Goal: Transaction & Acquisition: Subscribe to service/newsletter

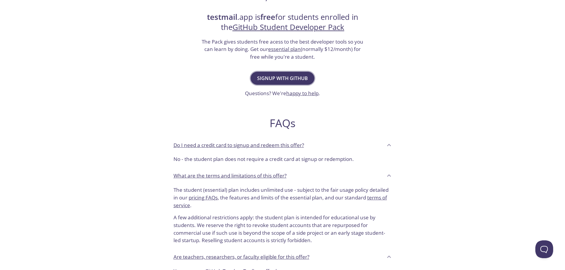
scroll to position [119, 0]
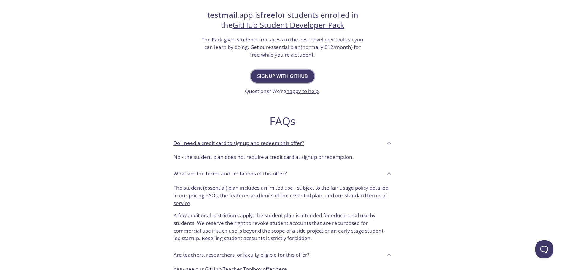
click at [285, 75] on span "Signup with GitHub" at bounding box center [282, 76] width 51 height 8
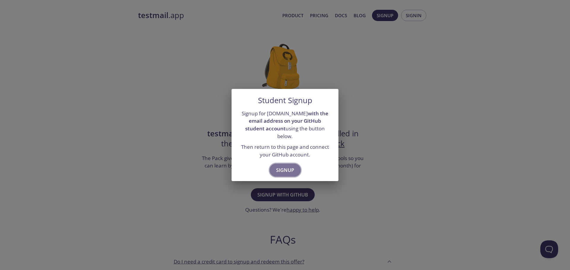
click at [295, 164] on button "Signup" at bounding box center [285, 170] width 31 height 13
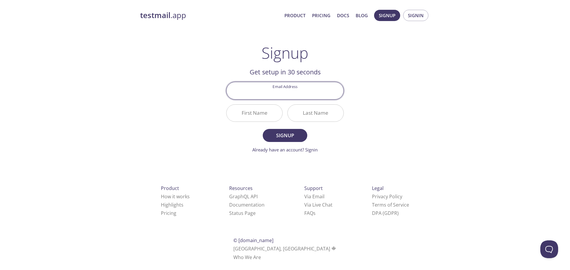
click at [283, 94] on input "Email Address" at bounding box center [284, 90] width 117 height 17
type input "[EMAIL_ADDRESS][DOMAIN_NAME]"
click at [259, 116] on input "First Name" at bounding box center [254, 113] width 56 height 17
type input "TuanTu"
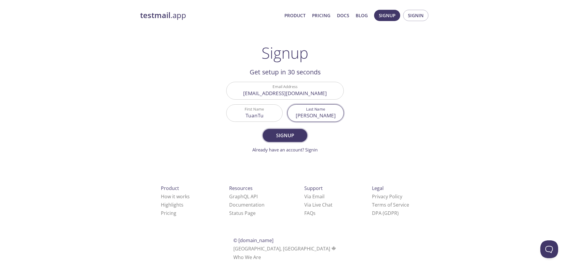
type input "[PERSON_NAME]"
click at [283, 138] on span "Signup" at bounding box center [284, 135] width 31 height 8
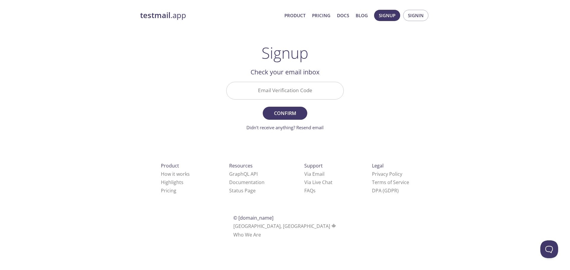
click at [300, 81] on div "Email Verification Code" at bounding box center [285, 91] width 122 height 22
click at [299, 87] on input "Email Verification Code" at bounding box center [284, 90] width 117 height 17
paste input "74LHLVA"
type input "74LHLVA"
click at [280, 107] on button "Confirm" at bounding box center [285, 113] width 45 height 13
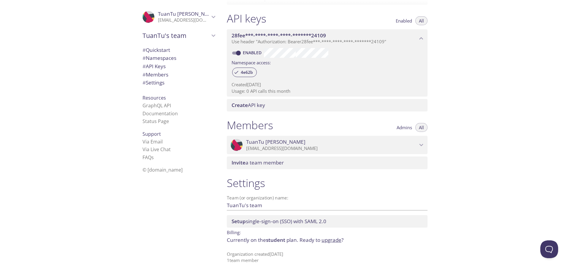
scroll to position [152, 0]
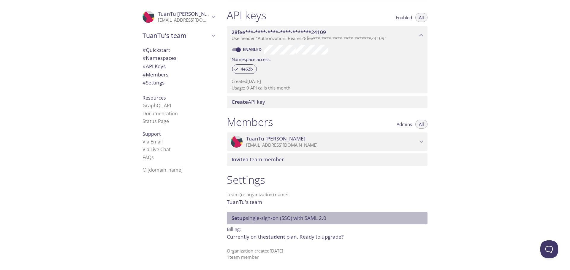
click at [270, 218] on span "Setup single-sign-on (SSO) with SAML 2.0" at bounding box center [279, 218] width 95 height 7
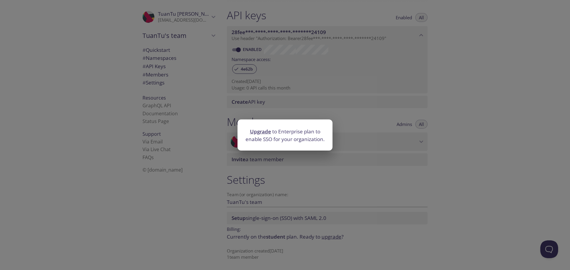
click at [269, 217] on div "Upgrade to Enterprise plan to enable SSO for your organization." at bounding box center [285, 135] width 570 height 270
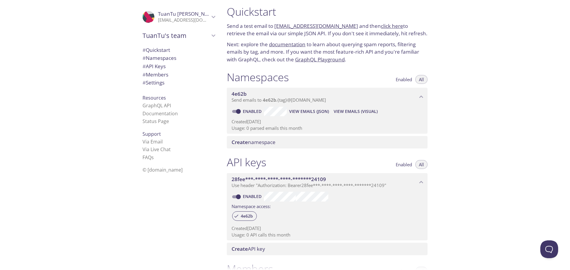
scroll to position [0, 0]
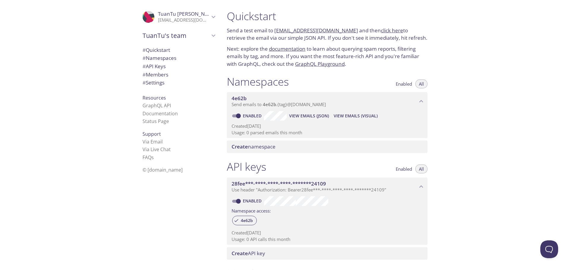
click at [381, 31] on link "click here" at bounding box center [392, 30] width 22 height 7
click at [259, 38] on p "Send a test email to 4e62b.test@inbox.testmail.app and then click here to retri…" at bounding box center [327, 34] width 201 height 15
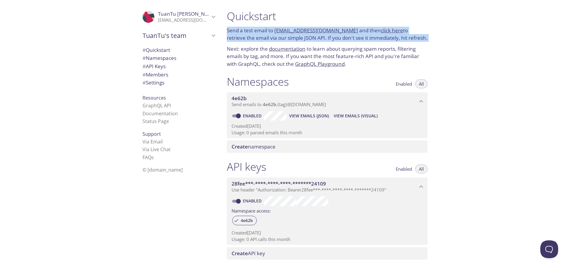
click at [259, 38] on p "Send a test email to 4e62b.test@inbox.testmail.app and then click here to retri…" at bounding box center [327, 34] width 201 height 15
click at [255, 42] on div at bounding box center [255, 42] width 0 height 0
click at [252, 39] on p "Send a test email to 4e62b.test@inbox.testmail.app and then click here to retri…" at bounding box center [327, 34] width 201 height 15
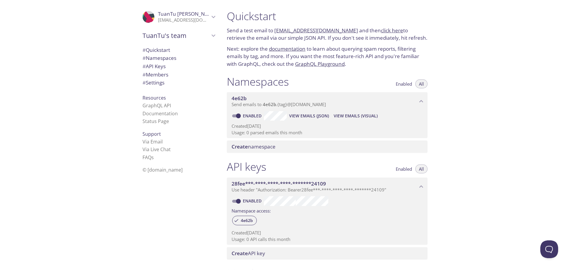
click at [246, 48] on p "Next: explore the documentation to learn about querying spam reports, filtering…" at bounding box center [327, 56] width 201 height 23
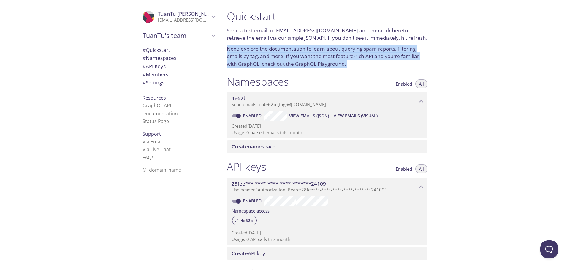
click at [246, 48] on p "Next: explore the documentation to learn about querying spam reports, filtering…" at bounding box center [327, 56] width 201 height 23
click at [247, 53] on p "Next: explore the documentation to learn about querying spam reports, filtering…" at bounding box center [327, 56] width 201 height 23
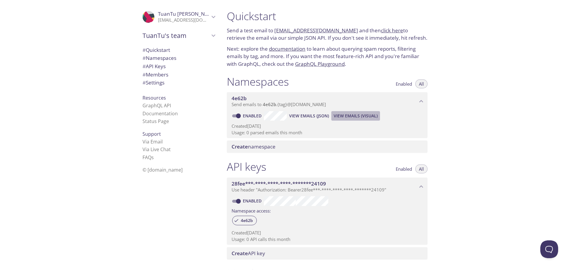
click at [345, 116] on span "View Emails (Visual)" at bounding box center [356, 115] width 44 height 7
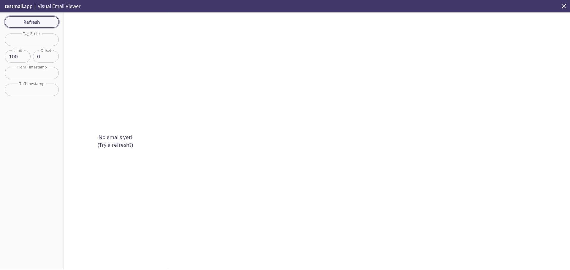
click at [48, 26] on button "Refresh" at bounding box center [32, 21] width 54 height 11
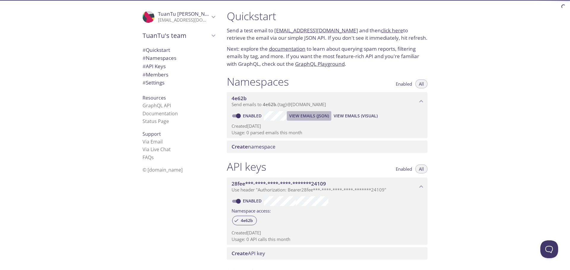
click at [303, 115] on span "View Emails (JSON)" at bounding box center [309, 115] width 40 height 7
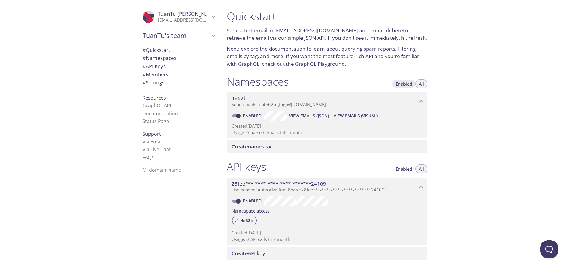
click at [406, 81] on button "Enabled" at bounding box center [403, 84] width 23 height 9
click at [419, 84] on span "All" at bounding box center [421, 84] width 5 height 0
click at [404, 173] on button "Enabled" at bounding box center [403, 169] width 23 height 9
click at [428, 170] on div "API keys Enabled All 28fee***-****-****-****-*******24109 Use header "Authoriza…" at bounding box center [327, 210] width 210 height 107
click at [427, 169] on button "All" at bounding box center [421, 169] width 12 height 9
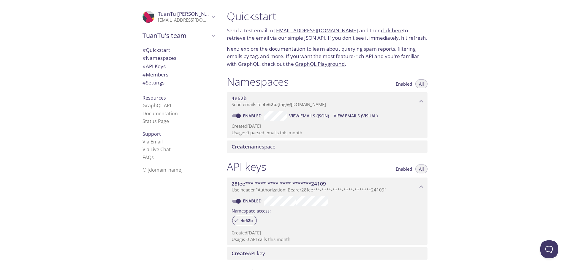
click at [287, 183] on span "28fee***-****-****-****-*******24109" at bounding box center [279, 183] width 94 height 7
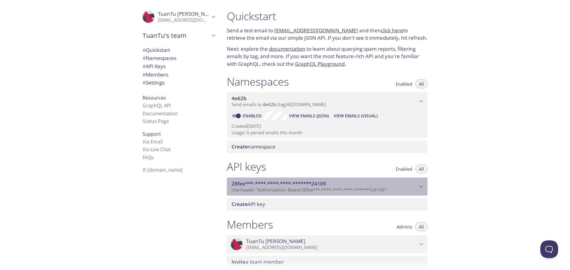
click at [287, 183] on span "28fee***-****-****-****-*******24109" at bounding box center [279, 183] width 94 height 7
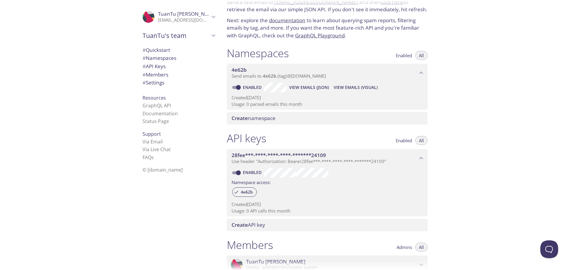
scroll to position [30, 0]
click at [158, 54] on span "# Namespaces" at bounding box center [178, 58] width 72 height 8
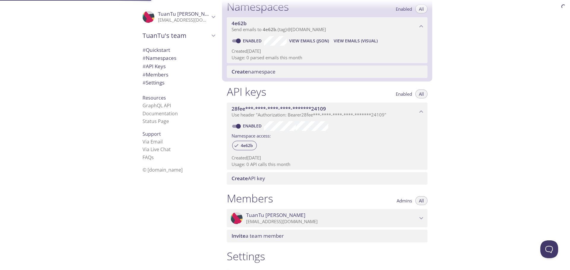
click at [160, 51] on span "# Quickstart" at bounding box center [156, 50] width 28 height 7
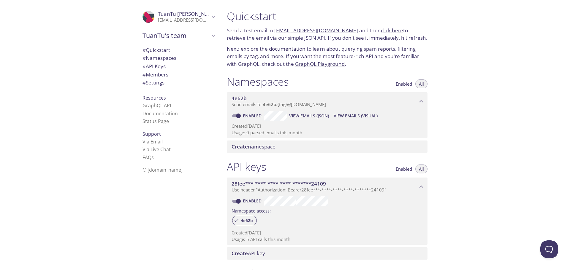
drag, startPoint x: 274, startPoint y: 30, endPoint x: 348, endPoint y: 34, distance: 74.0
click at [348, 34] on p "Send a test email to 4e62b.test@inbox.testmail.app and then click here to retri…" at bounding box center [327, 34] width 201 height 15
copy link "[EMAIL_ADDRESS][DOMAIN_NAME]"
click at [383, 29] on link "click here" at bounding box center [392, 30] width 22 height 7
click at [147, 19] on icon "TuanTu Nguyen" at bounding box center [149, 17] width 10 height 12
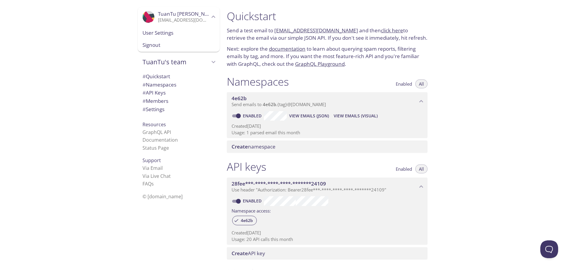
click at [138, 11] on div ".cls-1 { fill: #6d5ca8; } .cls-2 { fill: #3fc191; } .cls-3 { fill: #3b4752; } .…" at bounding box center [179, 17] width 82 height 20
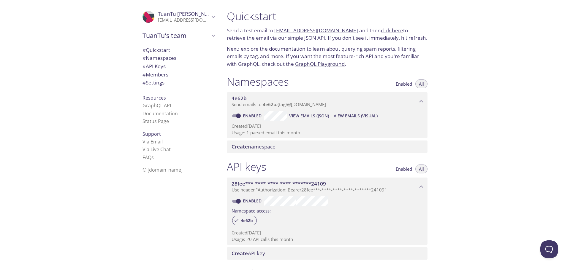
click at [150, 36] on span "TuanTu's team" at bounding box center [175, 35] width 67 height 8
click at [170, 35] on span "TuanTu's team" at bounding box center [175, 35] width 67 height 8
click at [164, 49] on span "# Quickstart" at bounding box center [156, 50] width 28 height 7
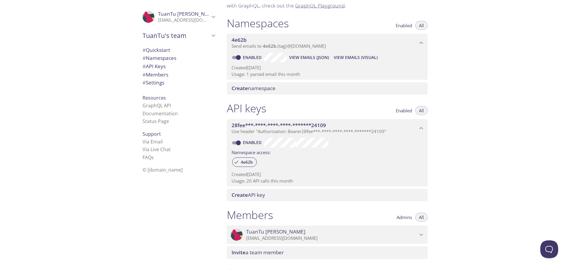
scroll to position [33, 0]
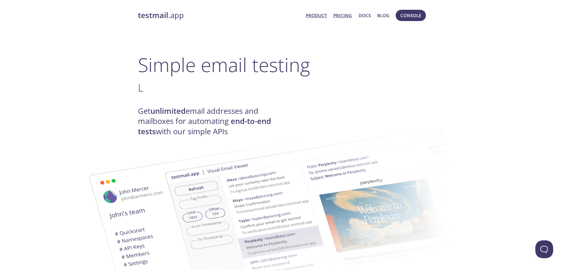
click at [352, 17] on link "Pricing" at bounding box center [343, 16] width 18 height 8
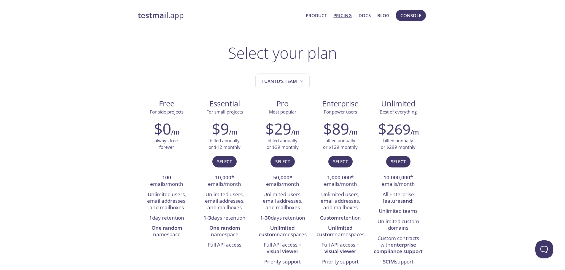
click at [175, 15] on link "testmail .app" at bounding box center [220, 15] width 164 height 10
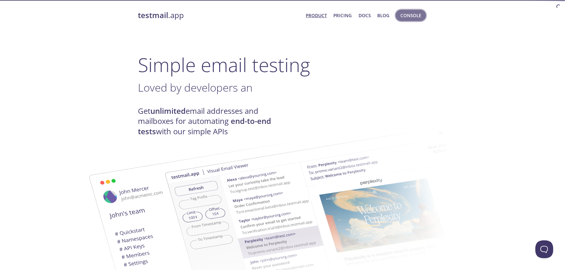
click at [409, 17] on span "Console" at bounding box center [411, 16] width 21 height 8
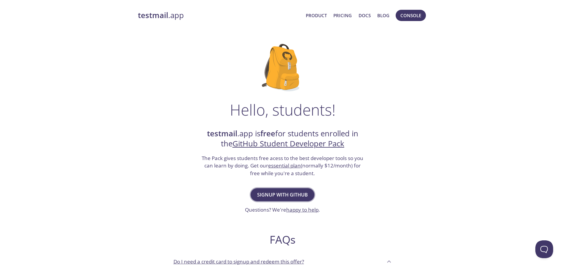
click at [299, 191] on span "Signup with GitHub" at bounding box center [282, 195] width 51 height 8
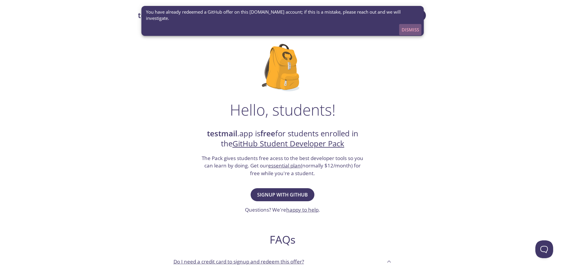
click at [407, 26] on span "Dismiss" at bounding box center [411, 30] width 18 height 8
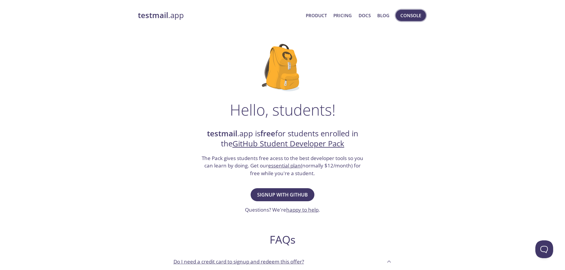
click at [418, 12] on span "Console" at bounding box center [411, 16] width 21 height 8
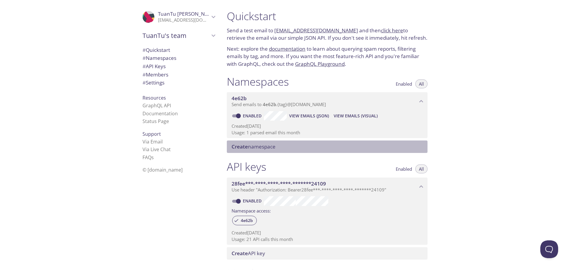
click at [248, 143] on div "Create namespace" at bounding box center [327, 147] width 201 height 12
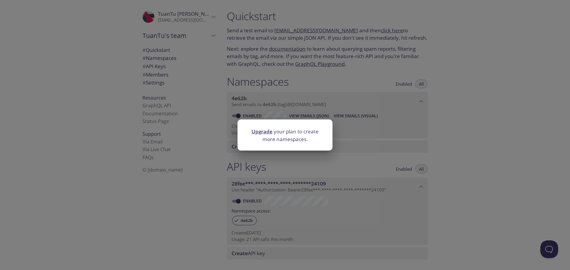
click at [305, 101] on div "Upgrade your plan to create more namespaces." at bounding box center [285, 135] width 570 height 270
